Goal: Download file/media

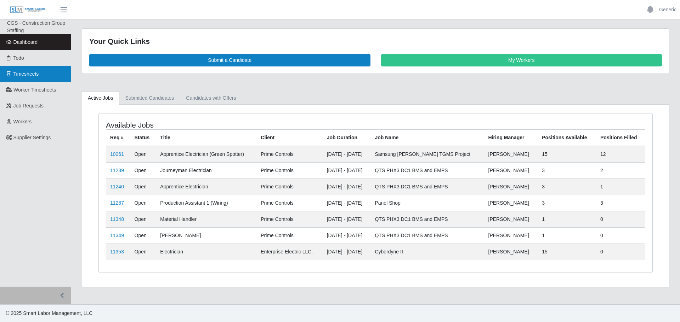
click at [45, 79] on link "Timesheets" at bounding box center [35, 74] width 71 height 16
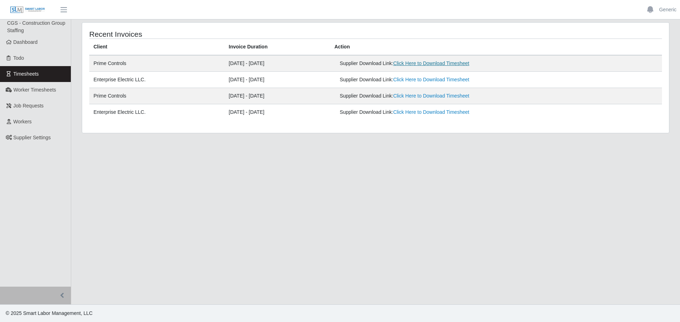
click at [450, 63] on link "Click Here to Download Timesheet" at bounding box center [431, 64] width 76 height 6
click at [431, 82] on link "Click Here to Download Timesheet" at bounding box center [431, 80] width 76 height 6
click at [56, 10] on button "button" at bounding box center [64, 10] width 18 height 12
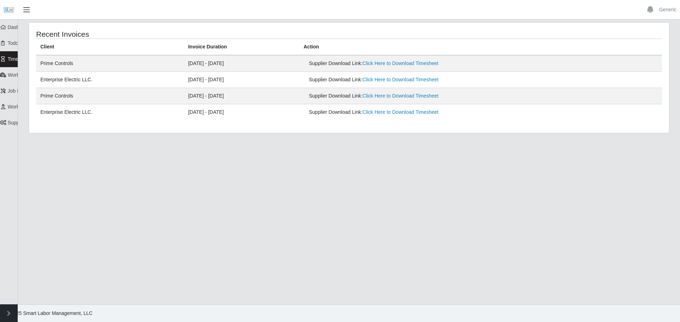
click at [31, 7] on span "button" at bounding box center [26, 10] width 9 height 8
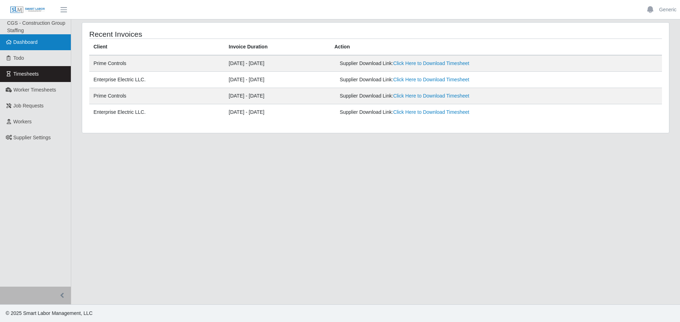
click at [29, 39] on span "Dashboard" at bounding box center [25, 42] width 24 height 6
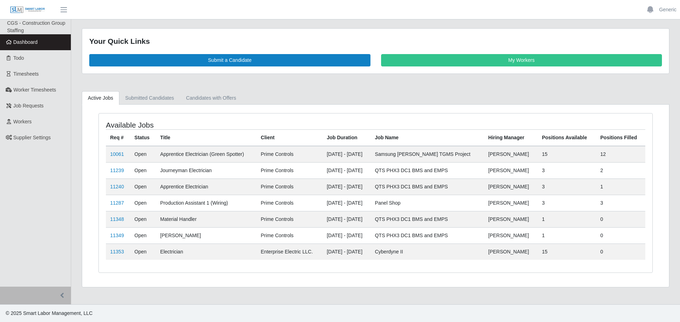
click at [16, 29] on span "CGS - Construction Group Staffing" at bounding box center [36, 26] width 58 height 13
